Goal: Task Accomplishment & Management: Manage account settings

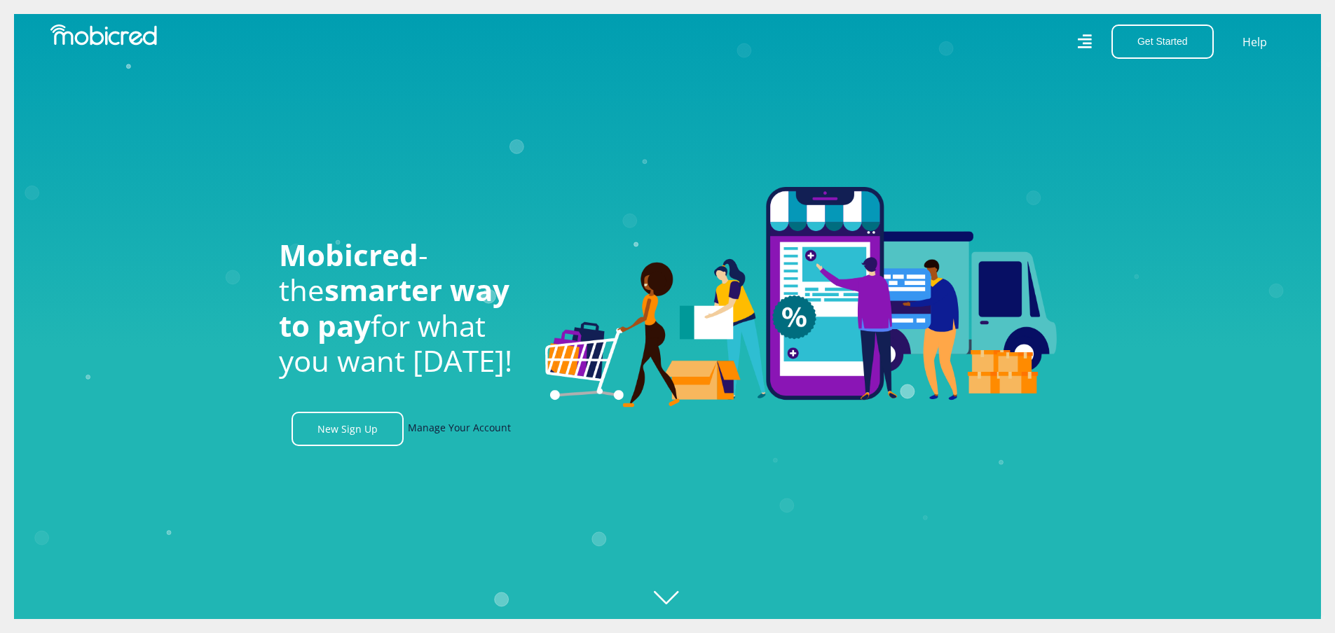
click at [420, 428] on link "Manage Your Account" at bounding box center [459, 429] width 103 height 34
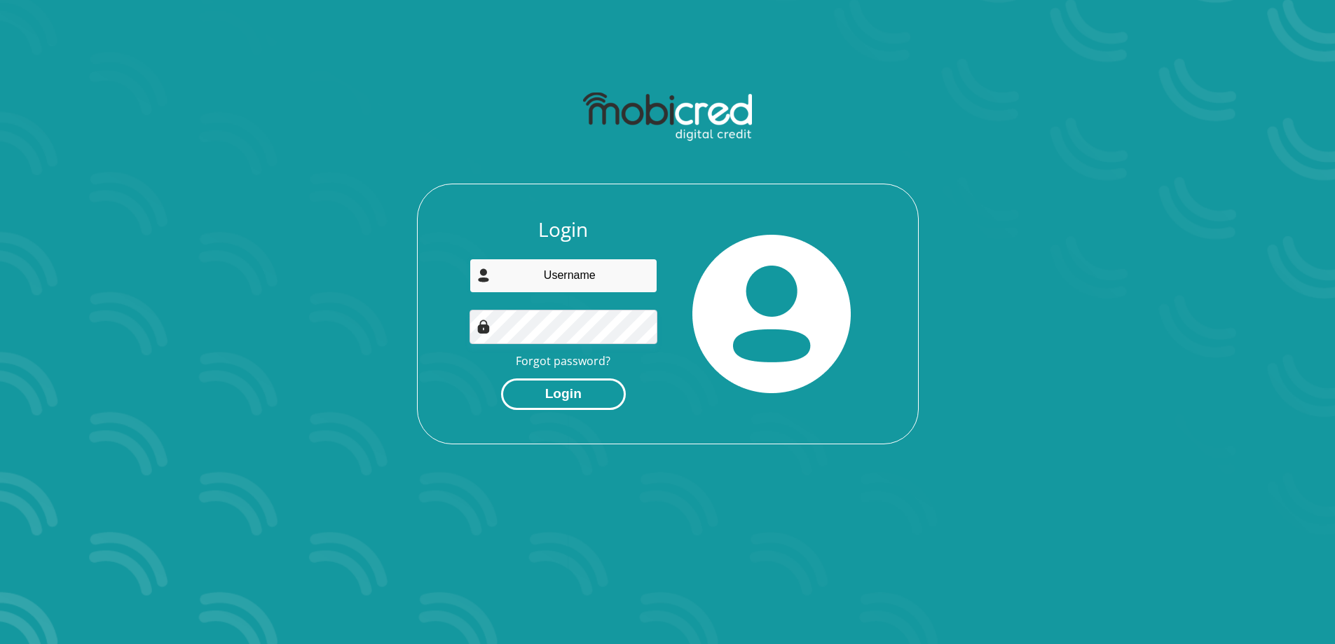
type input "[EMAIL_ADDRESS][DOMAIN_NAME]"
click at [570, 397] on button "Login" at bounding box center [563, 394] width 125 height 32
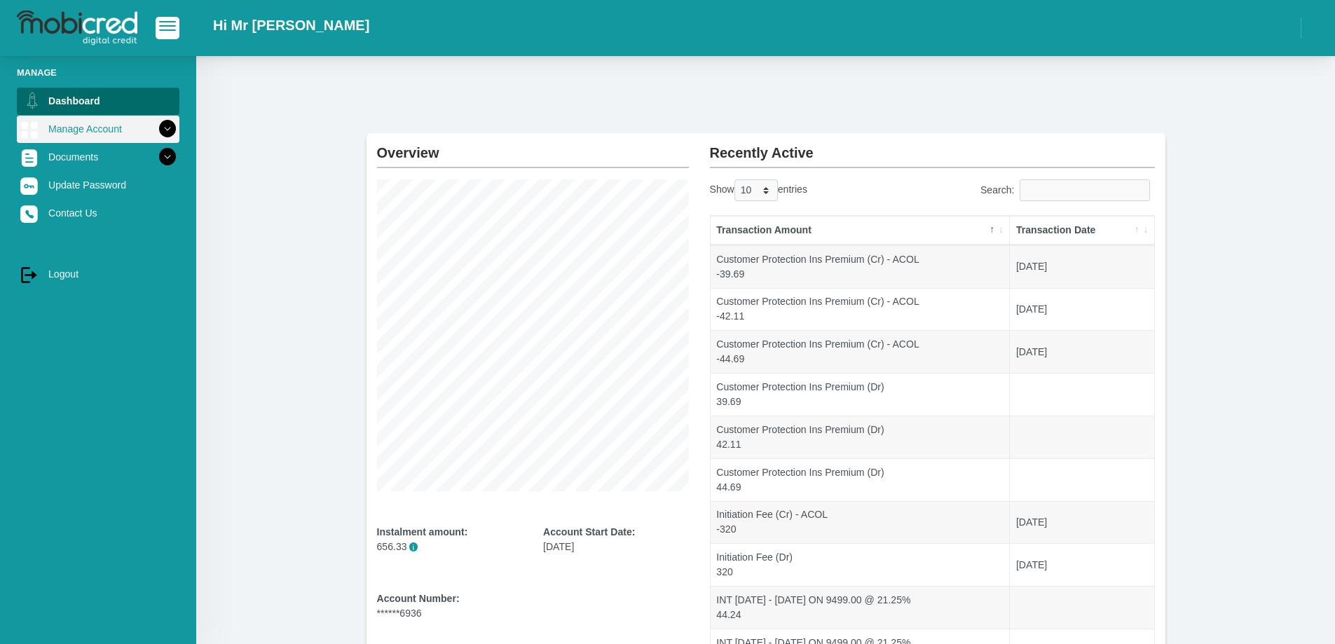
click at [100, 139] on link "Manage Account" at bounding box center [98, 129] width 163 height 27
